Goal: Task Accomplishment & Management: Complete application form

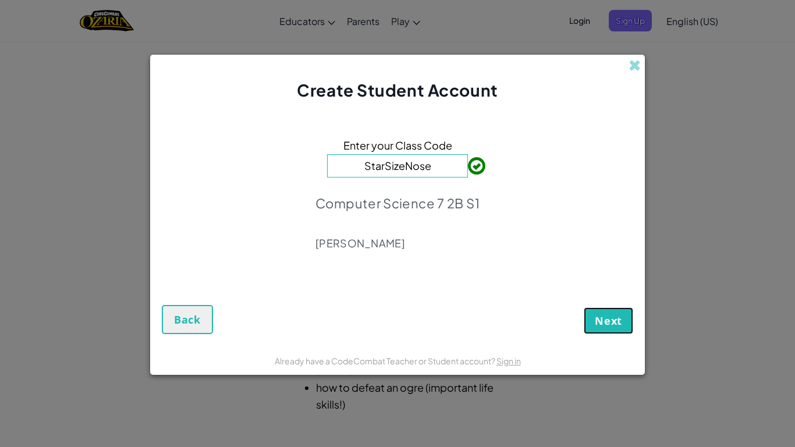
click at [603, 330] on button "Next" at bounding box center [608, 320] width 49 height 27
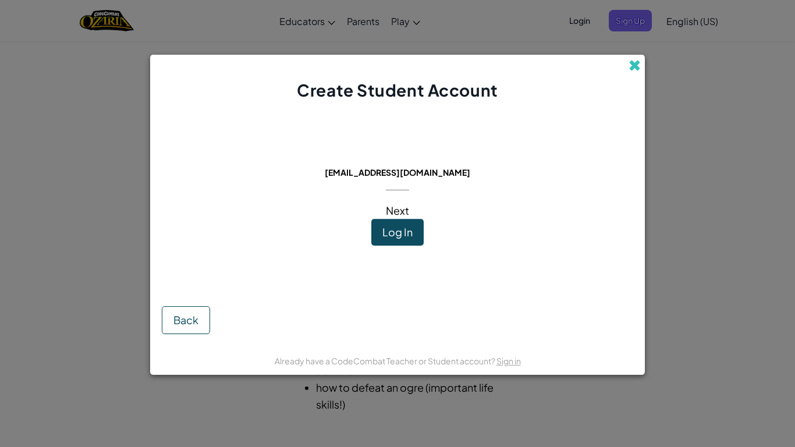
click at [631, 67] on span at bounding box center [634, 65] width 12 height 12
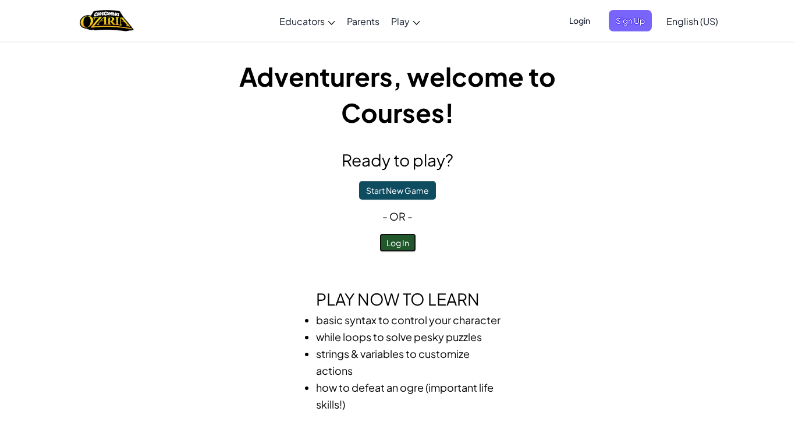
click at [404, 243] on button "Log In" at bounding box center [397, 242] width 37 height 19
